Goal: Entertainment & Leisure: Consume media (video, audio)

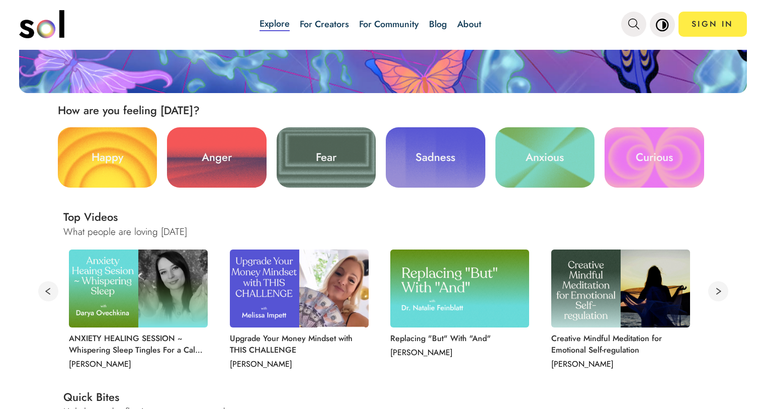
scroll to position [252, 0]
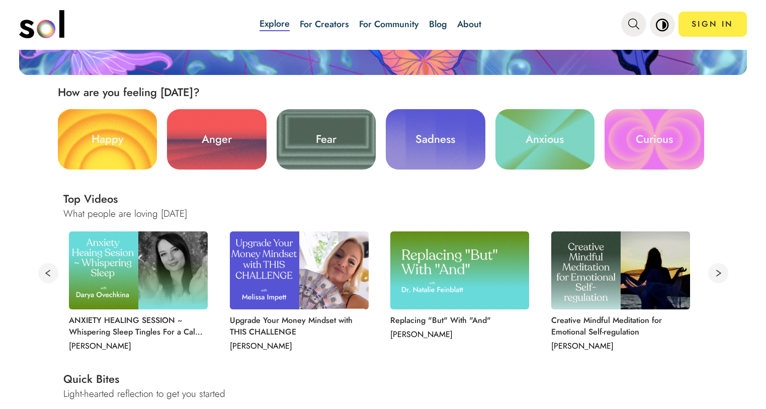
click at [656, 138] on link "Curious" at bounding box center [654, 139] width 99 height 60
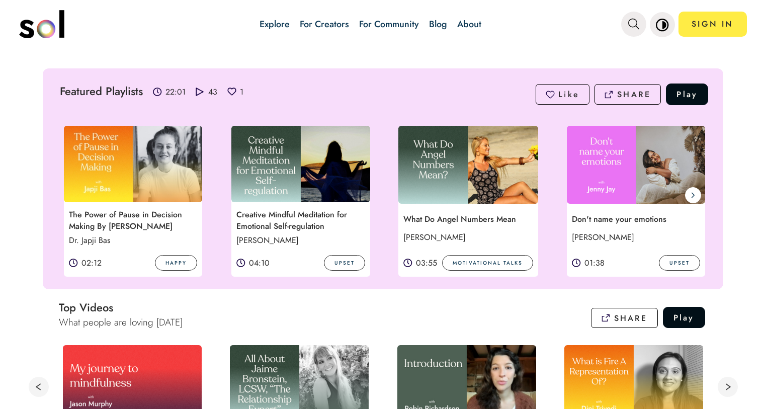
scroll to position [201, 0]
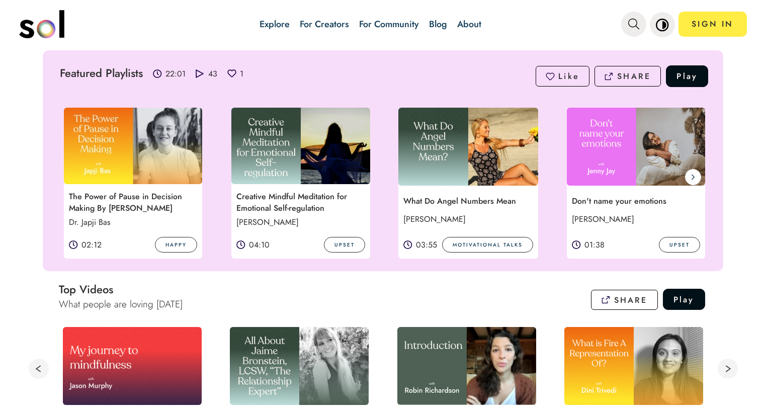
click at [461, 200] on p "What Do Angel Numbers Mean" at bounding box center [466, 201] width 136 height 15
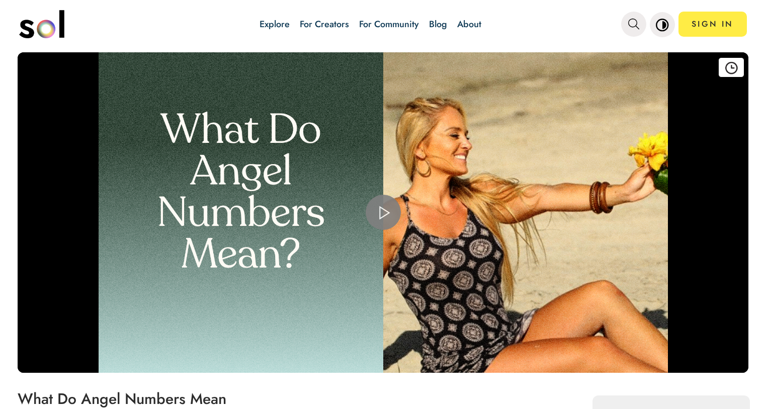
click at [383, 212] on span "Video Player" at bounding box center [383, 212] width 0 height 0
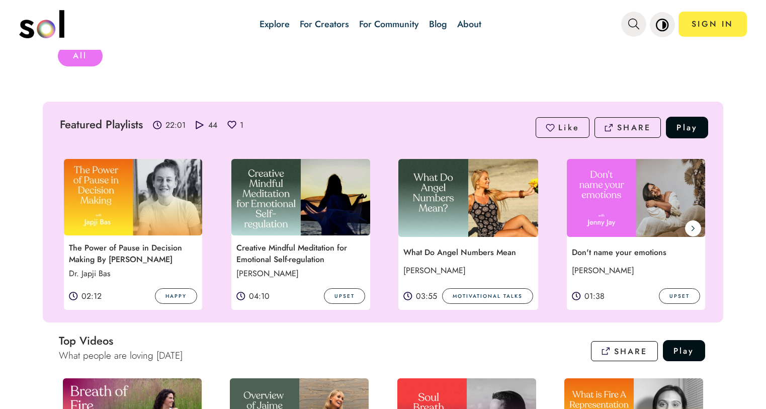
scroll to position [151, 0]
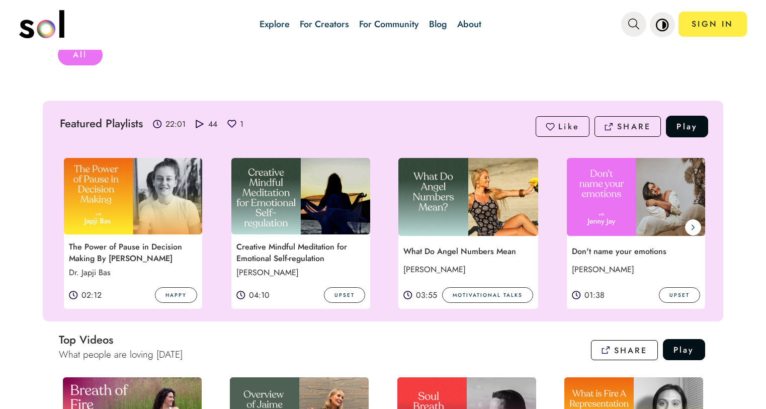
click at [631, 206] on img at bounding box center [636, 197] width 139 height 78
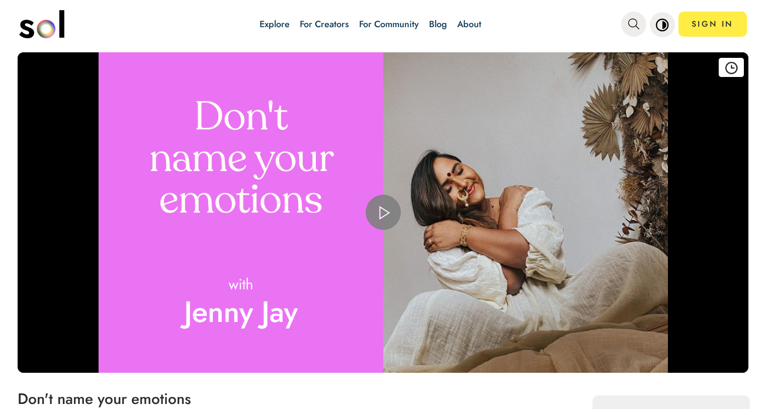
click at [383, 212] on span "Video Player" at bounding box center [383, 212] width 0 height 0
